Goal: Learn about a topic

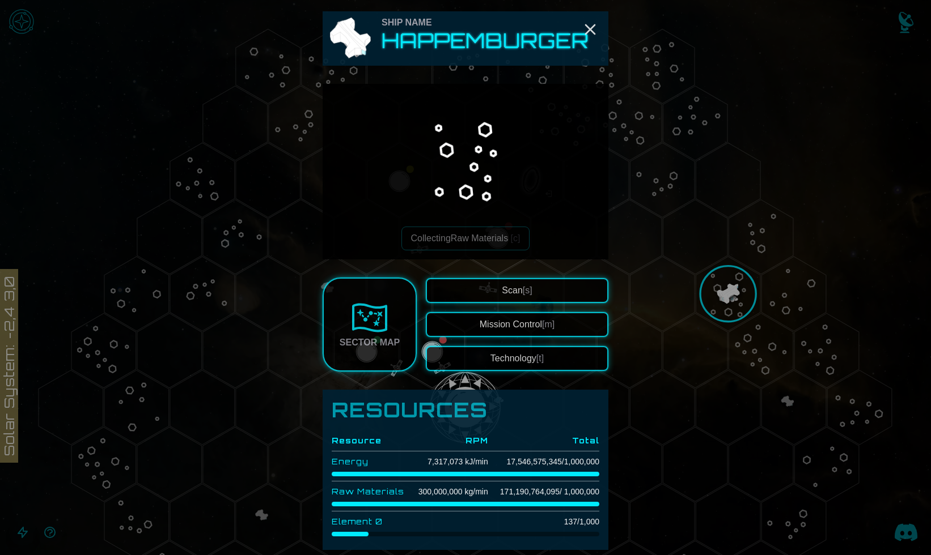
click at [504, 354] on button "Technology [t]" at bounding box center [517, 358] width 182 height 25
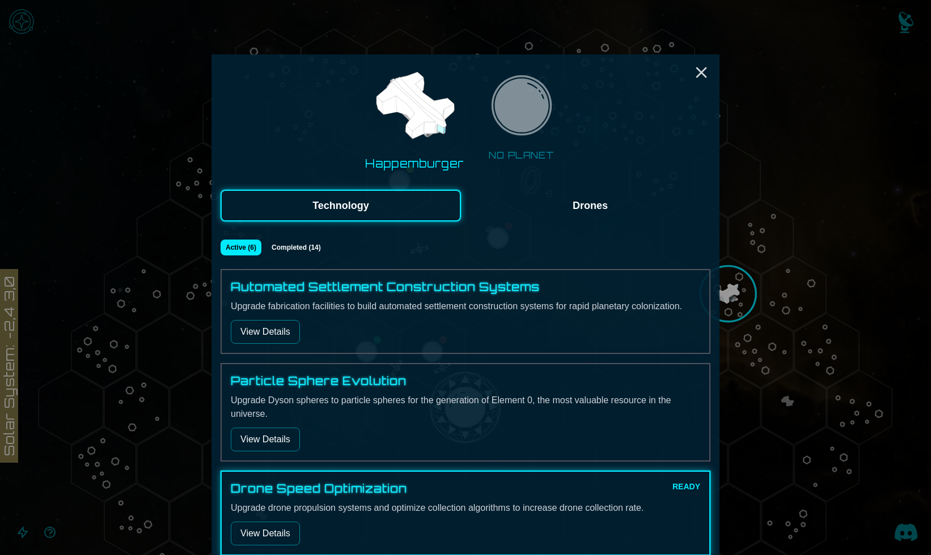
click at [568, 216] on button "Drones" at bounding box center [590, 206] width 240 height 32
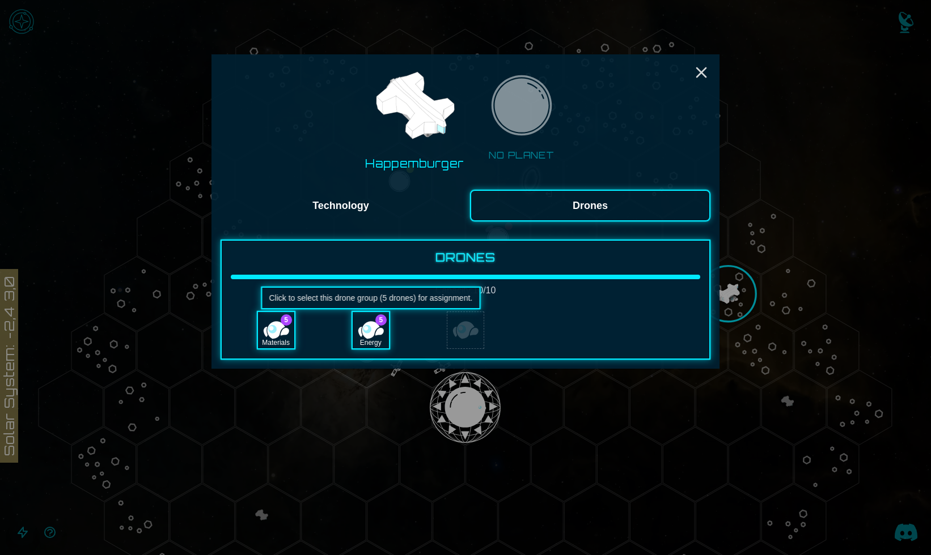
click at [377, 332] on div "Energy" at bounding box center [370, 330] width 36 height 36
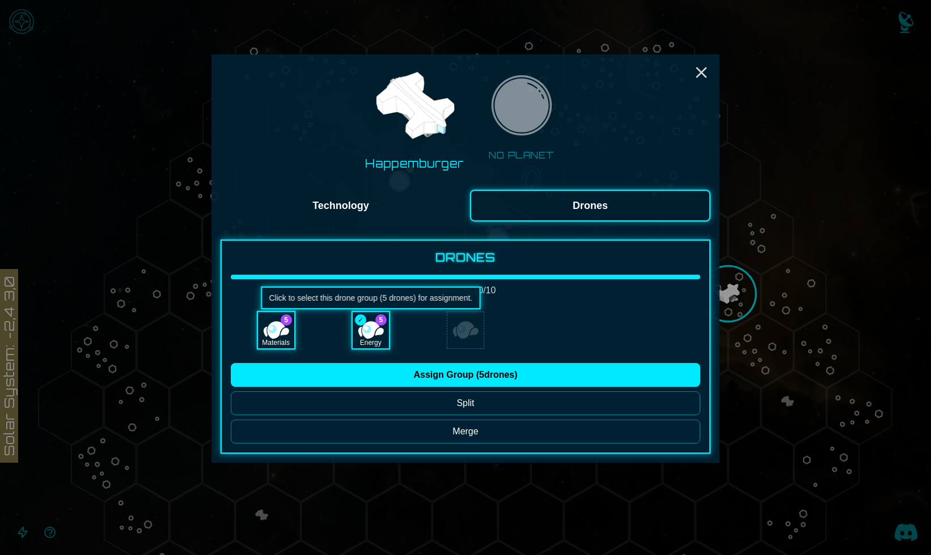
click at [396, 205] on button "Technology" at bounding box center [340, 206] width 240 height 32
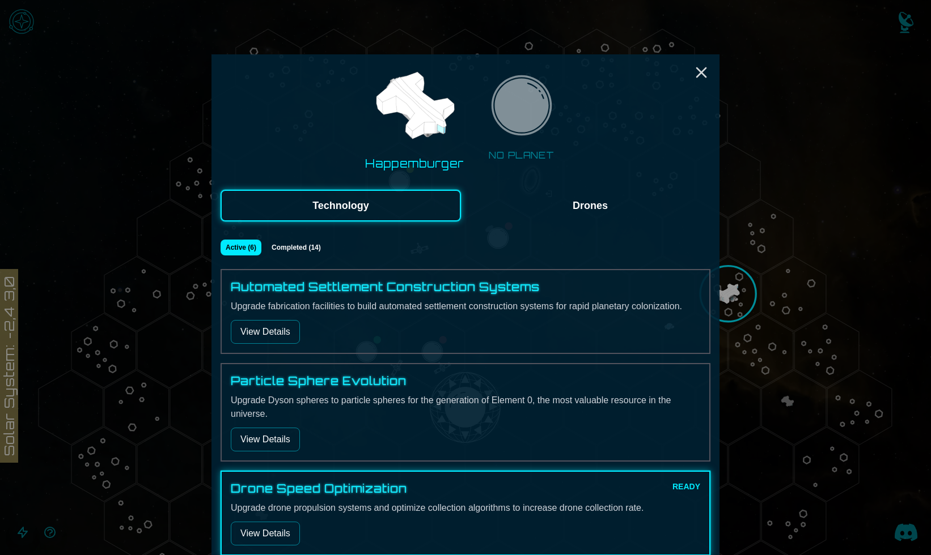
click at [541, 195] on button "Drones" at bounding box center [590, 206] width 240 height 32
